Goal: Information Seeking & Learning: Learn about a topic

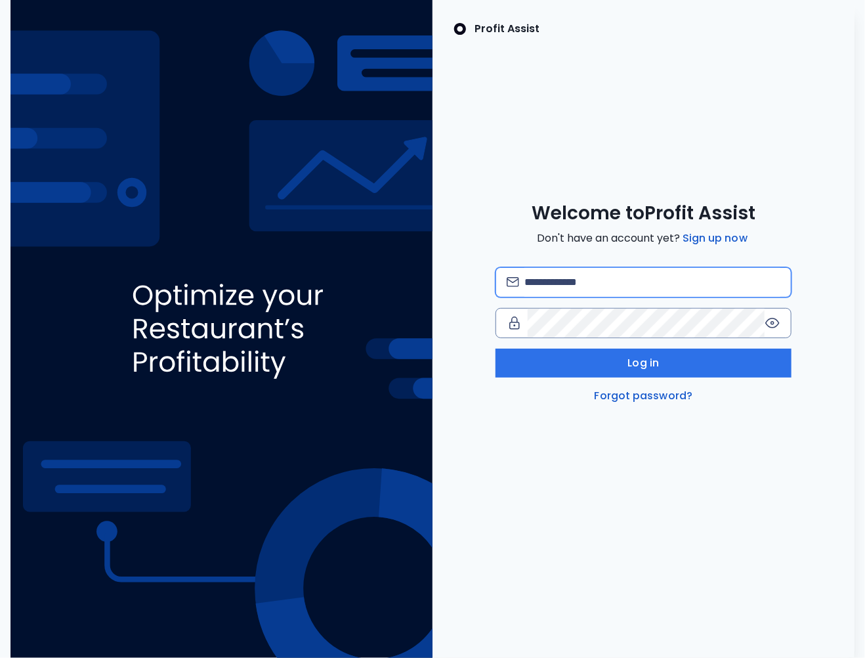
click at [546, 283] on input "email" at bounding box center [653, 282] width 256 height 29
type input "**********"
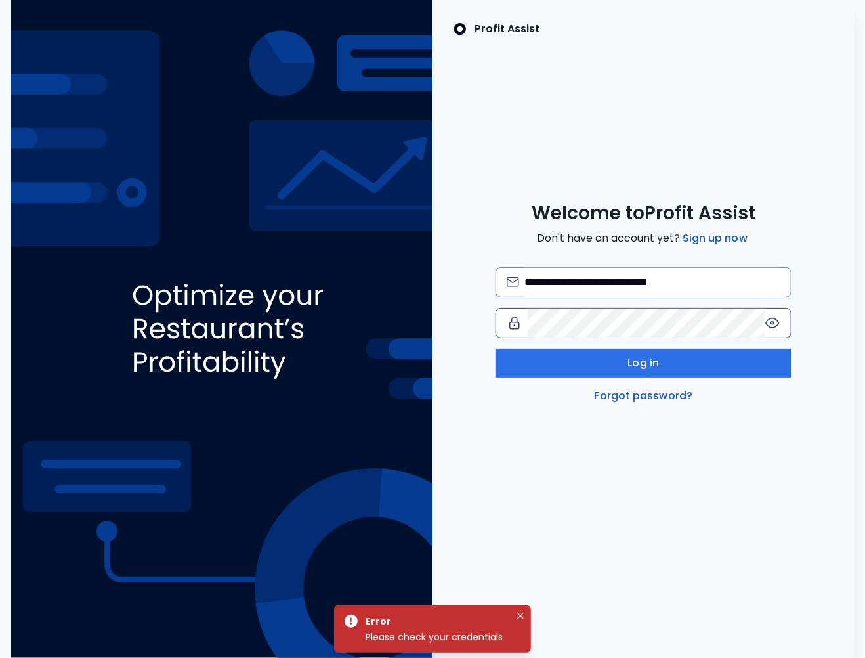
click at [765, 323] on icon at bounding box center [773, 323] width 16 height 16
click at [777, 323] on icon at bounding box center [773, 323] width 16 height 16
click at [777, 317] on icon at bounding box center [773, 323] width 16 height 16
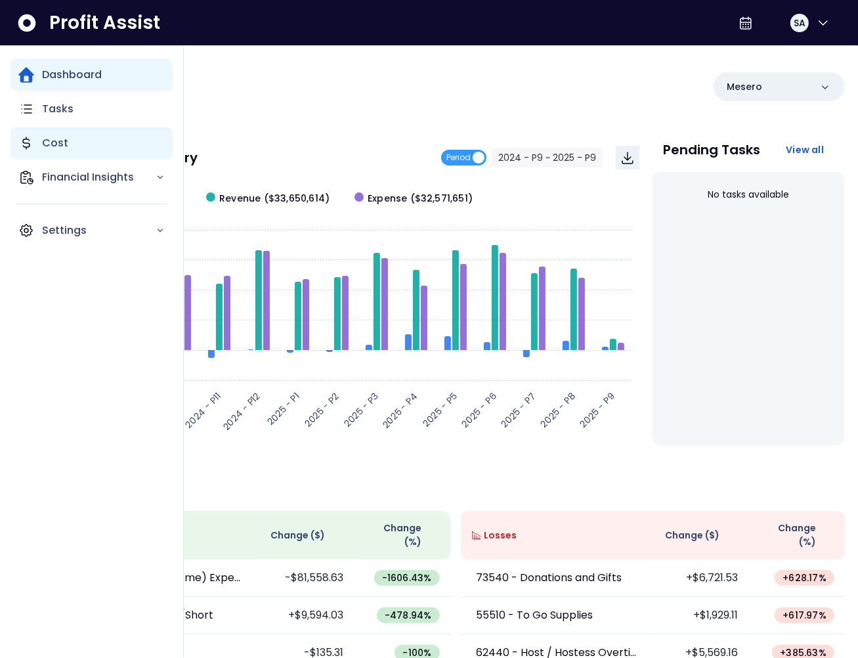
click at [36, 137] on div "Cost" at bounding box center [92, 143] width 162 height 32
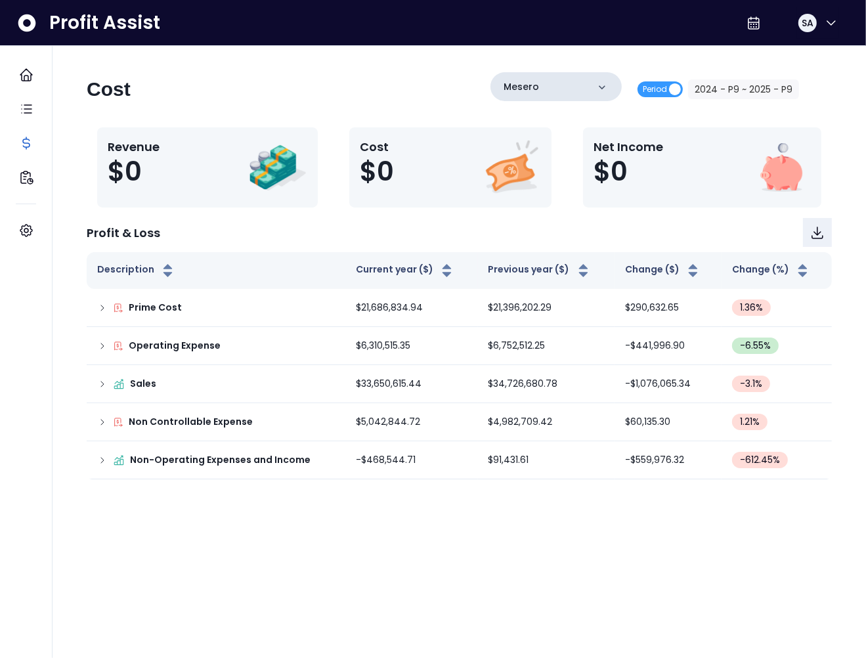
click at [567, 75] on div "Mesero" at bounding box center [555, 86] width 131 height 29
click at [546, 100] on div "Mesero" at bounding box center [555, 86] width 131 height 29
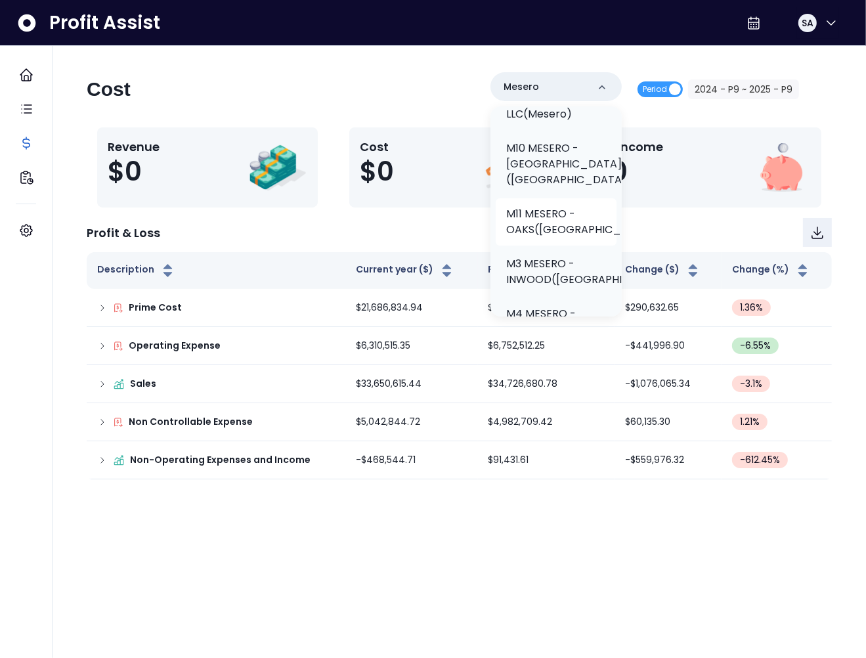
scroll to position [118, 0]
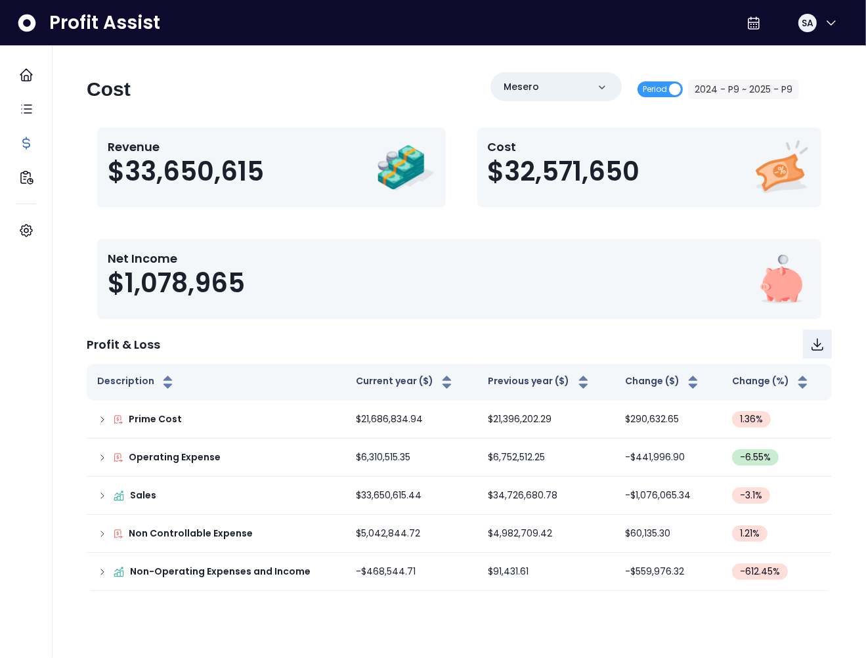
click at [559, 160] on span "$32,571,650" at bounding box center [564, 172] width 152 height 32
click at [556, 85] on div "Mesero" at bounding box center [555, 86] width 131 height 29
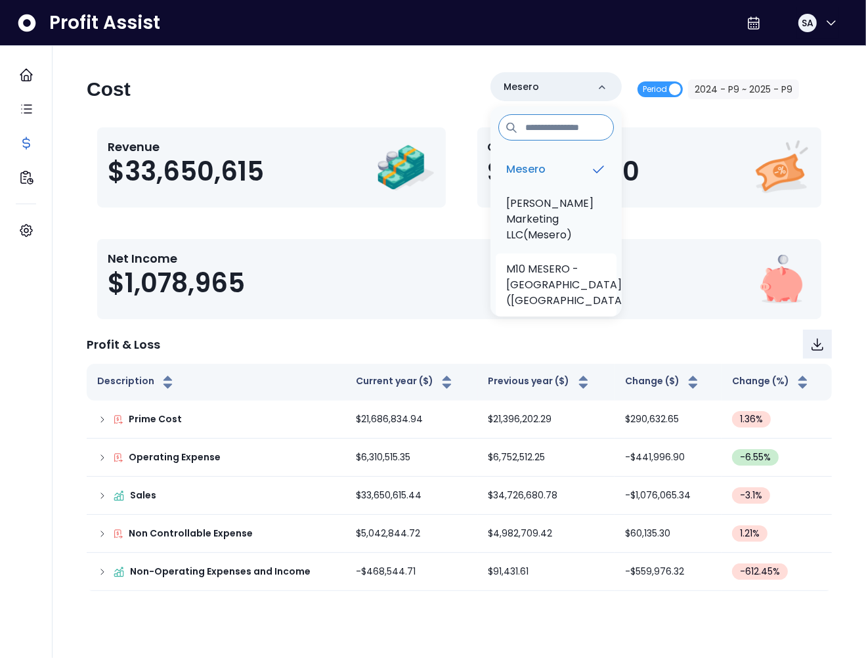
click at [542, 267] on p "M10 MESERO - [GEOGRAPHIC_DATA]([GEOGRAPHIC_DATA])" at bounding box center [568, 284] width 125 height 47
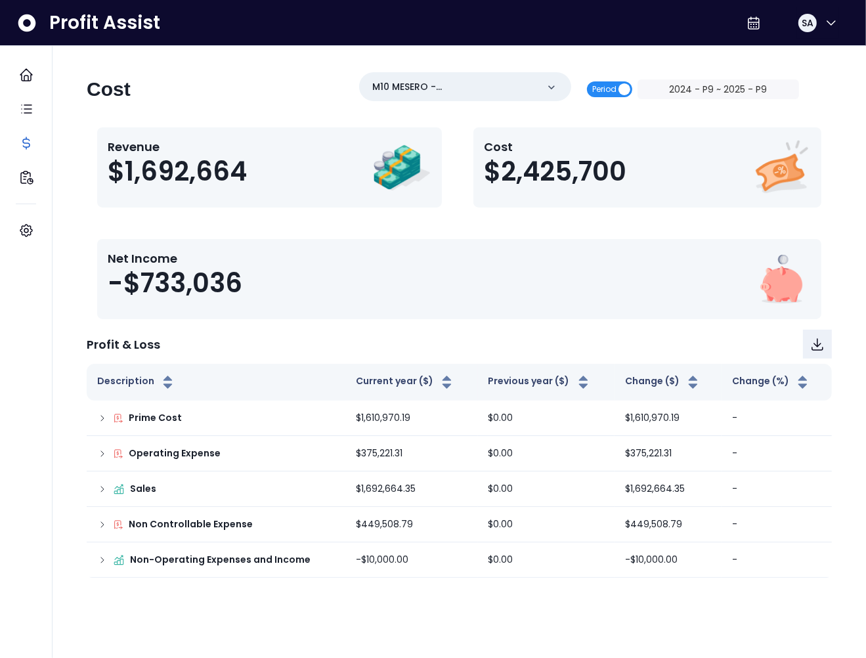
click at [617, 87] on span "Period" at bounding box center [604, 89] width 24 height 16
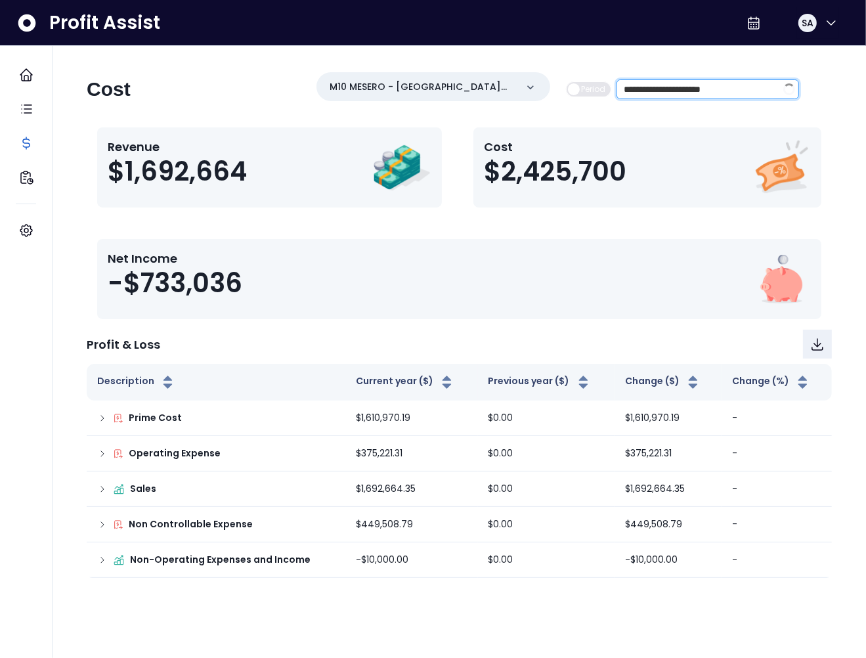
click at [725, 86] on input "**********" at bounding box center [697, 89] width 161 height 18
click at [791, 90] on icon "calendar" at bounding box center [788, 90] width 8 height 7
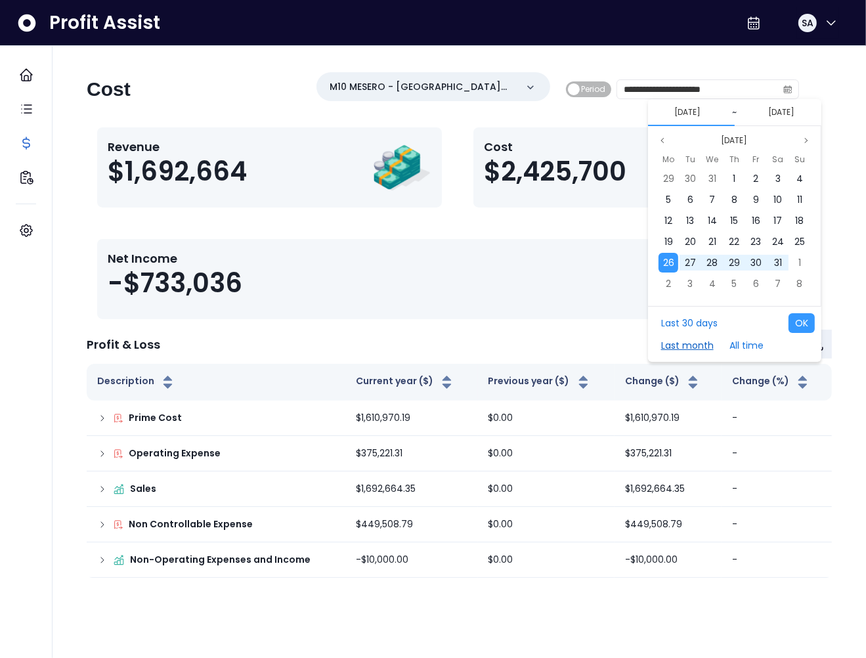
click at [692, 342] on button "Last month" at bounding box center [688, 346] width 66 height 20
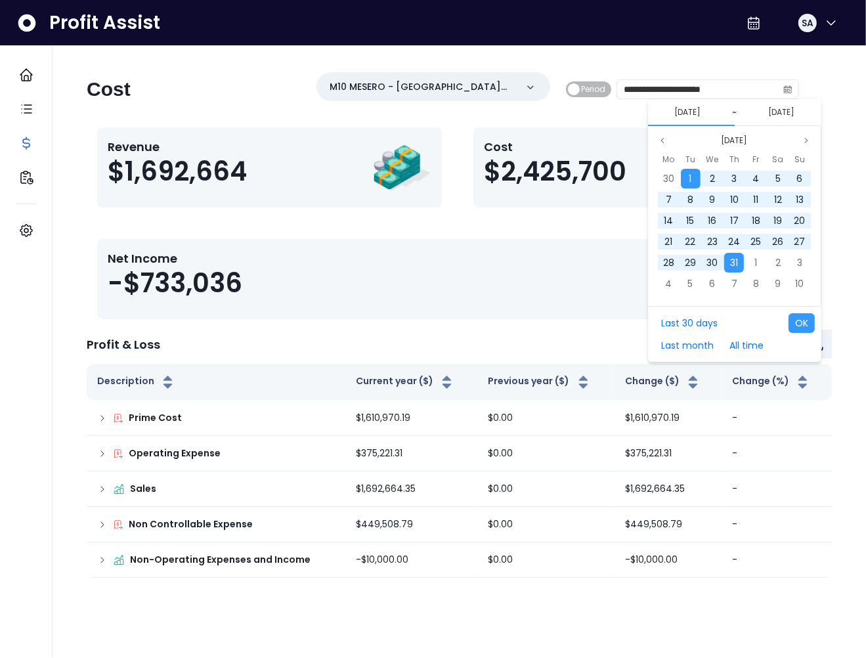
click at [786, 322] on div "Last 30 days Last month All time OK" at bounding box center [734, 334] width 173 height 56
click at [794, 324] on button "OK" at bounding box center [802, 323] width 26 height 20
type input "**********"
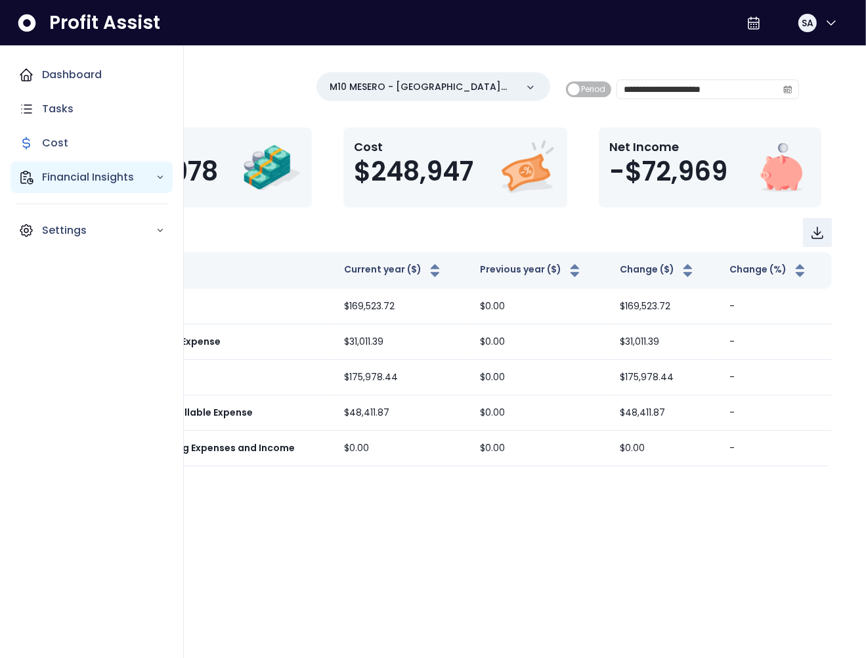
click at [46, 179] on p "Financial Insights" at bounding box center [99, 177] width 114 height 16
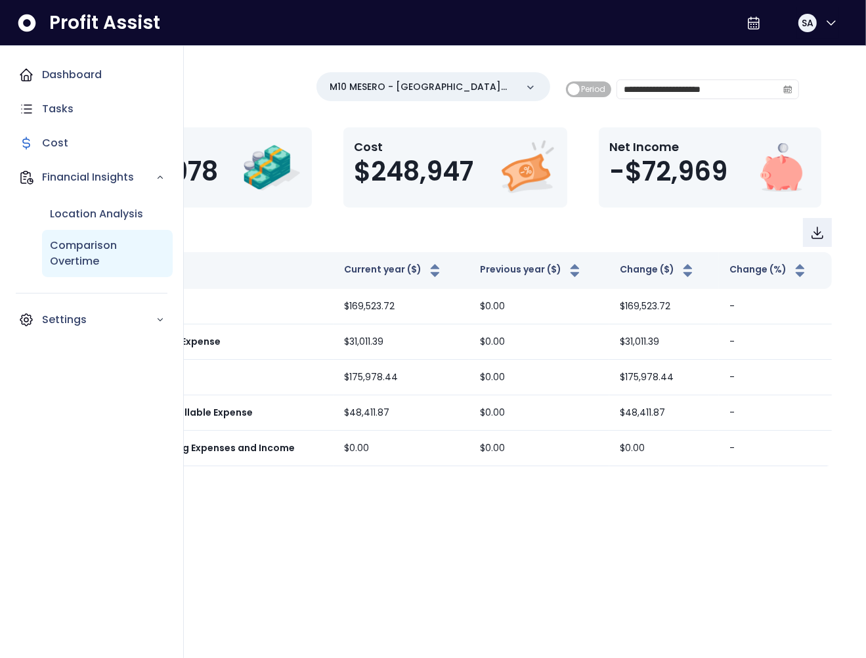
click at [84, 255] on p "Comparison Overtime" at bounding box center [107, 254] width 115 height 32
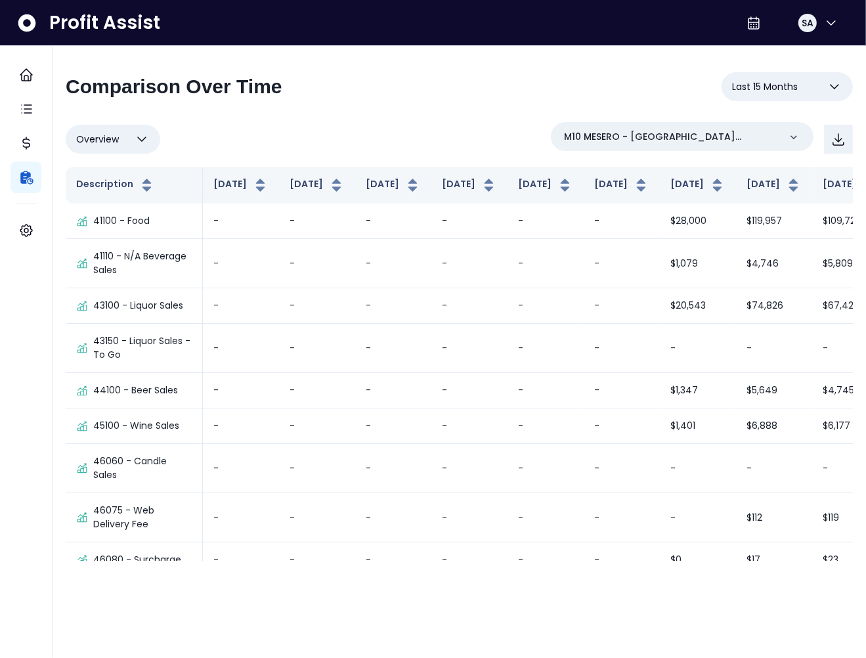
click at [761, 88] on span "Last 15 Months" at bounding box center [765, 87] width 66 height 16
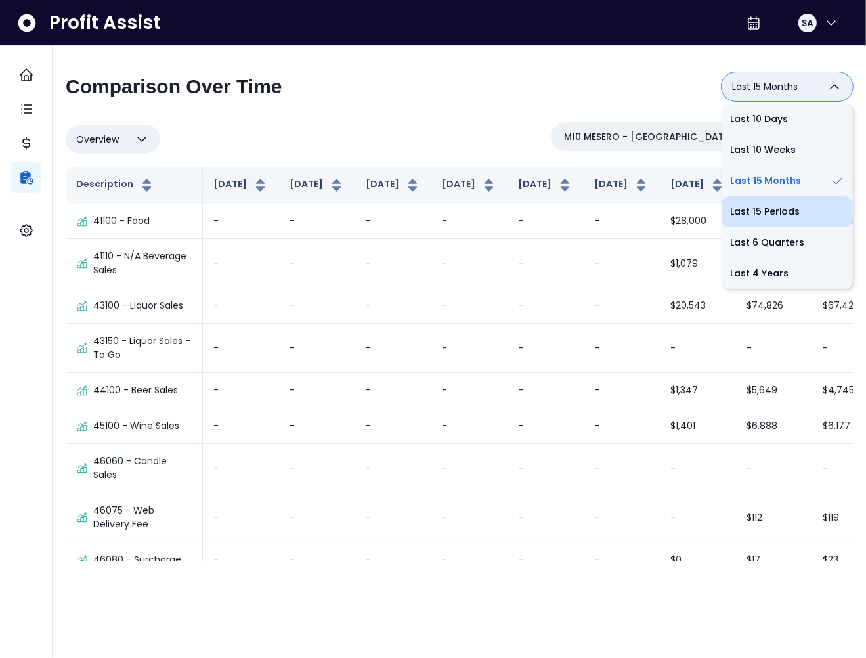
click at [761, 211] on li "Last 15 Periods" at bounding box center [787, 211] width 131 height 31
type input "**********"
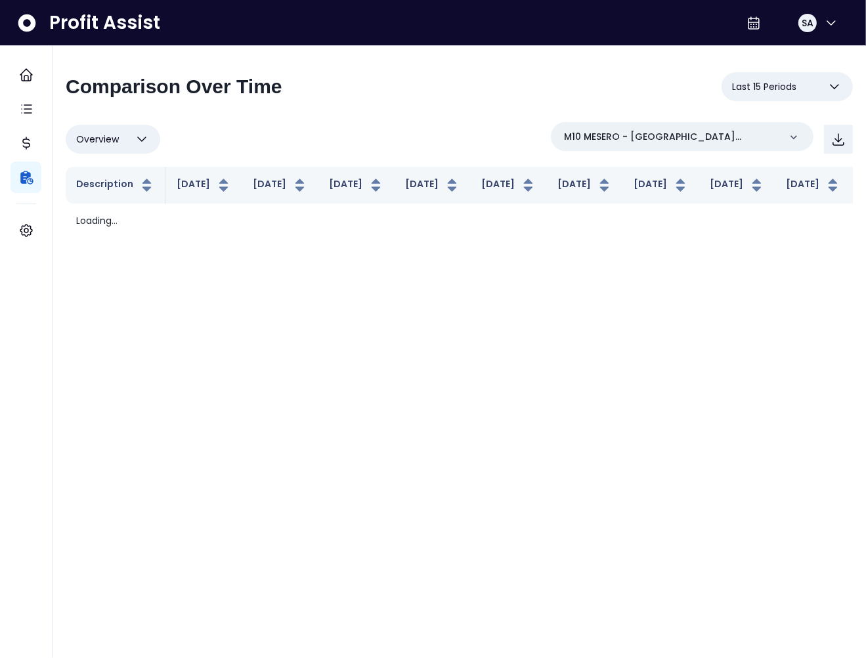
click at [429, 142] on div "Overview Overview % of cost % of sales % of budget ******** M10 MESERO - [GEOGR…" at bounding box center [459, 139] width 787 height 34
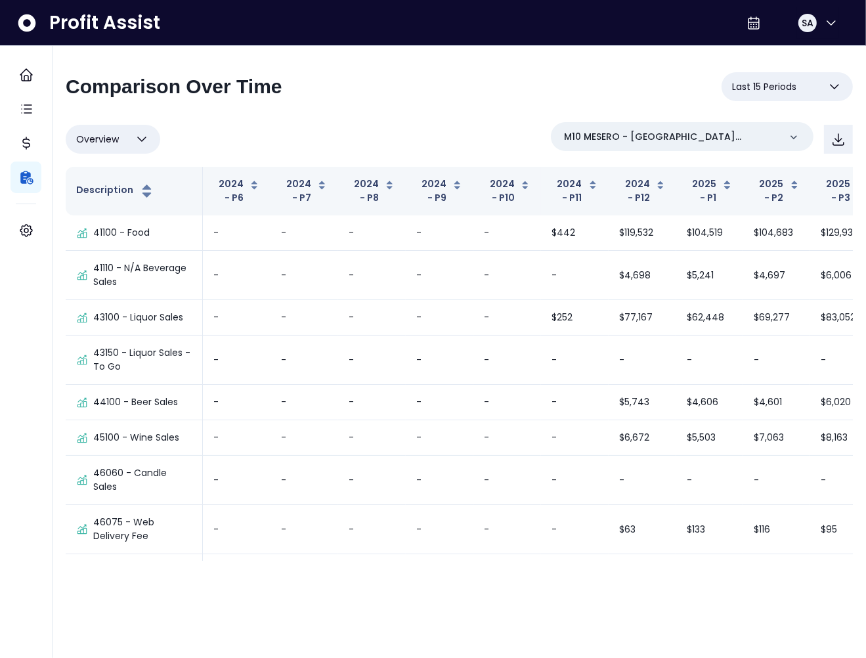
scroll to position [4054, 0]
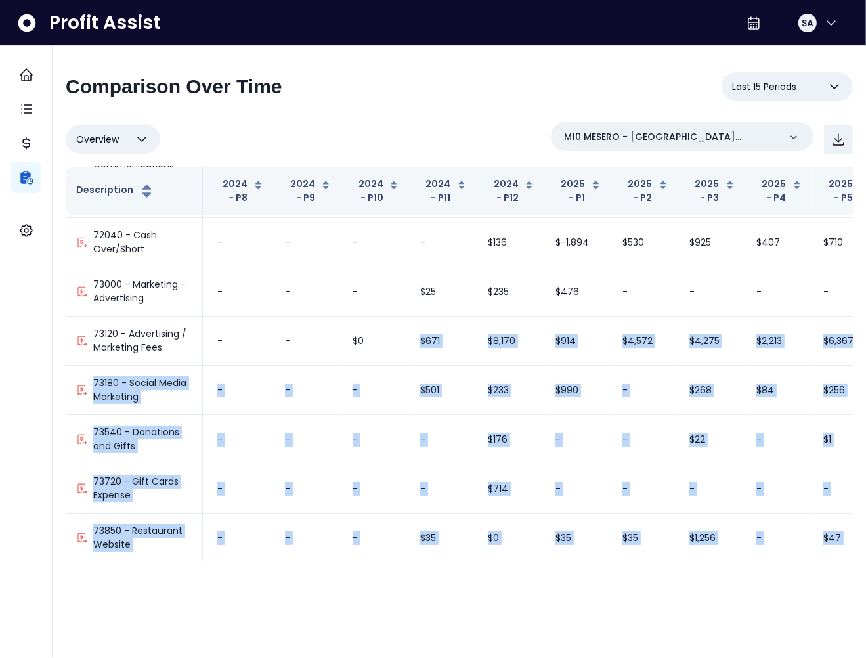
drag, startPoint x: 529, startPoint y: 560, endPoint x: 625, endPoint y: 549, distance: 96.5
click at [626, 550] on div "Description 2024 - P6 2024 - P7 2024 - P8 2024 - P9 2024 - P10 2024 - P11 2024 …" at bounding box center [459, 364] width 787 height 394
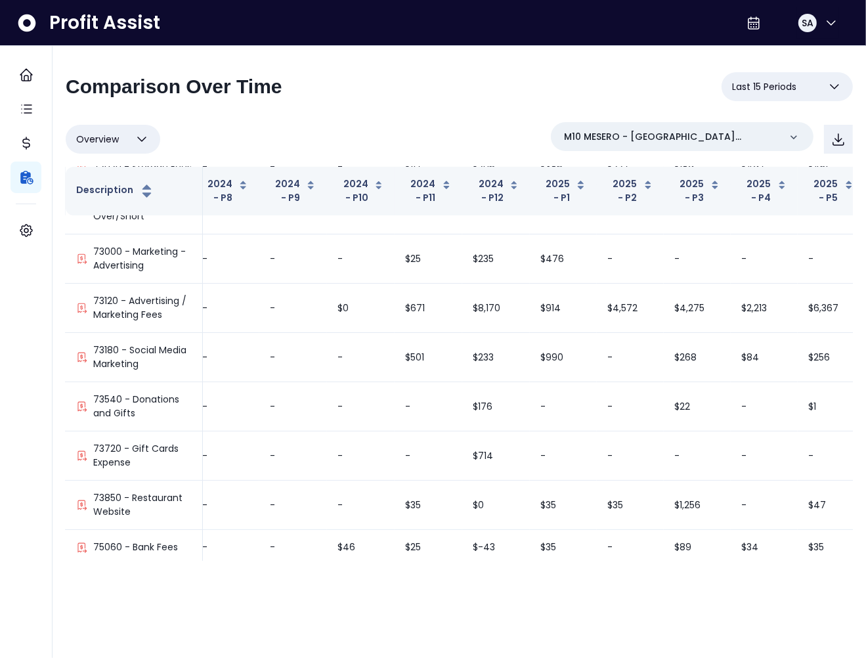
drag, startPoint x: 557, startPoint y: 607, endPoint x: 559, endPoint y: 584, distance: 22.5
click at [557, 574] on html "**********" at bounding box center [433, 287] width 866 height 574
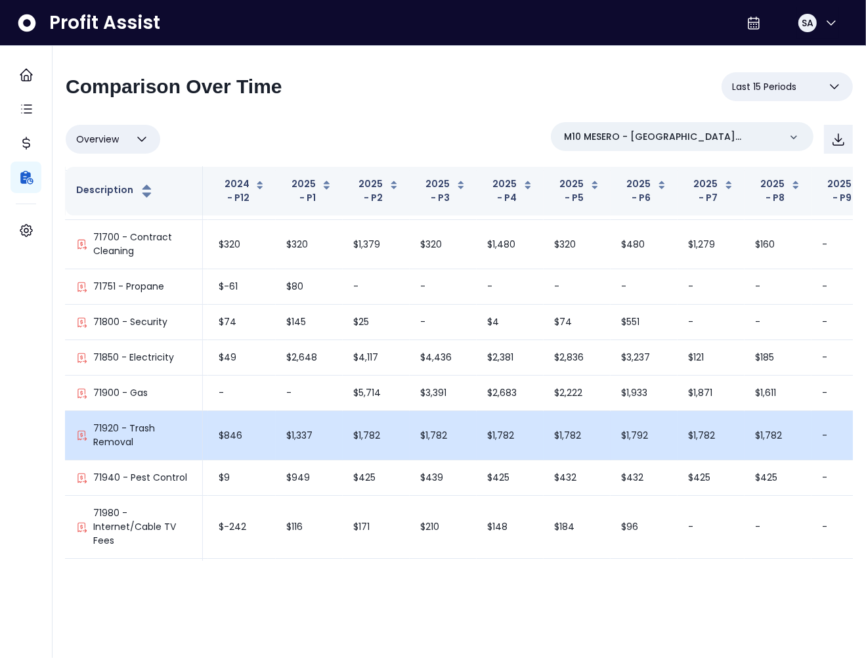
scroll to position [3959, 401]
